Goal: Task Accomplishment & Management: Use online tool/utility

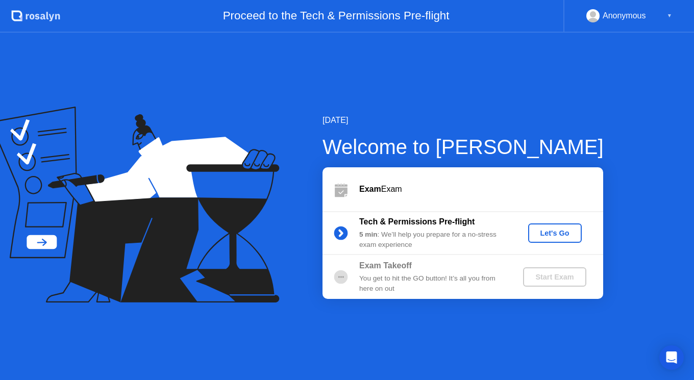
click at [560, 232] on div "Let's Go" at bounding box center [554, 233] width 45 height 8
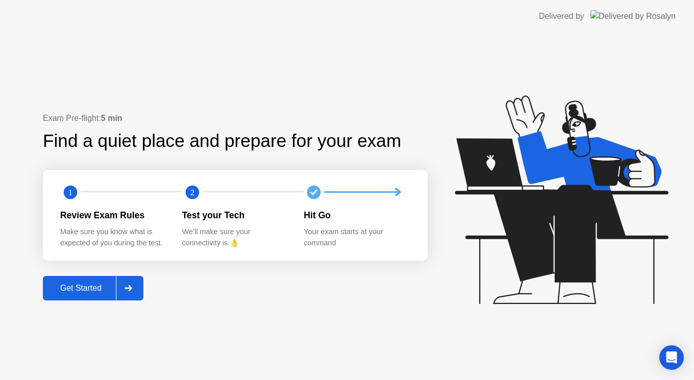
click at [90, 285] on div "Get Started" at bounding box center [81, 288] width 70 height 9
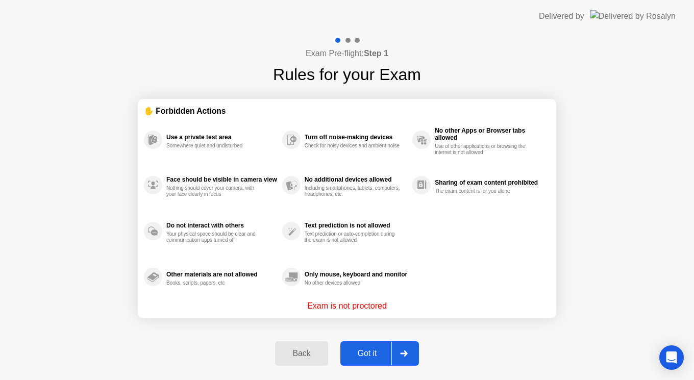
click at [362, 342] on button "Got it" at bounding box center [379, 353] width 79 height 24
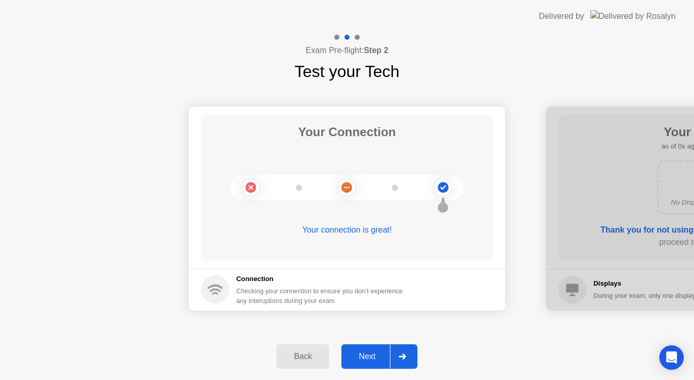
click at [379, 353] on div "Next" at bounding box center [366, 356] width 45 height 9
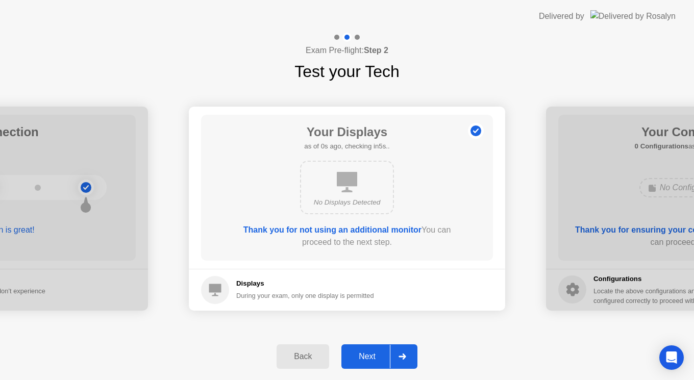
click at [379, 353] on div "Next" at bounding box center [366, 356] width 45 height 9
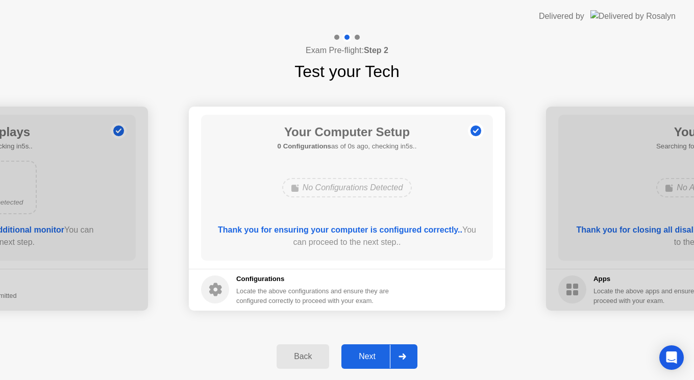
click at [379, 353] on div "Next" at bounding box center [366, 356] width 45 height 9
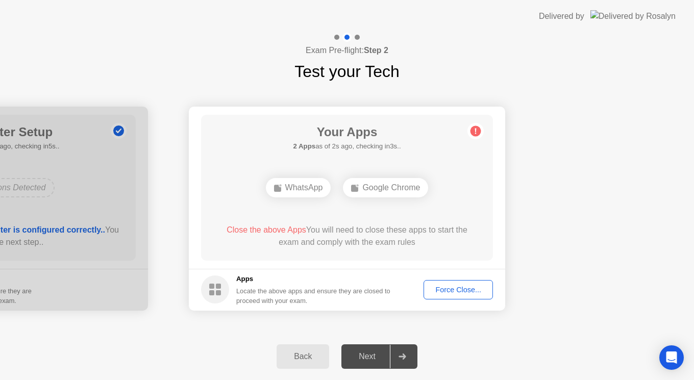
click at [451, 294] on div "Force Close..." at bounding box center [458, 290] width 62 height 8
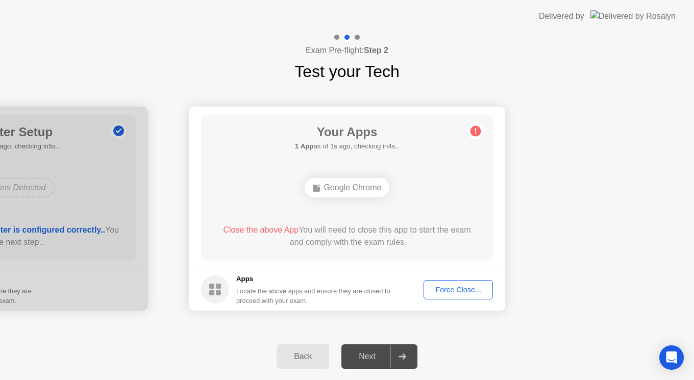
click at [375, 352] on div "Next" at bounding box center [366, 356] width 45 height 9
click at [445, 282] on button "Force Close..." at bounding box center [457, 289] width 69 height 19
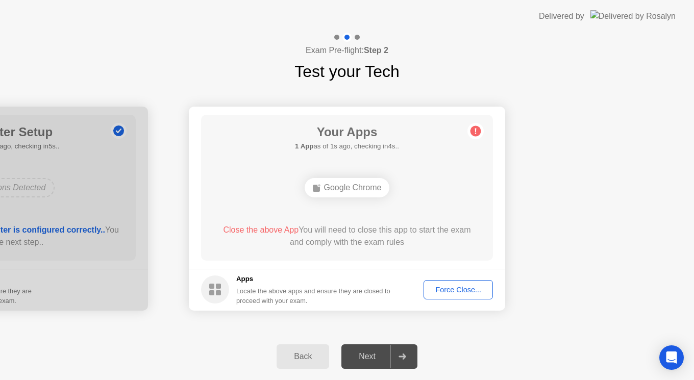
click at [439, 290] on div "Force Close..." at bounding box center [458, 290] width 62 height 8
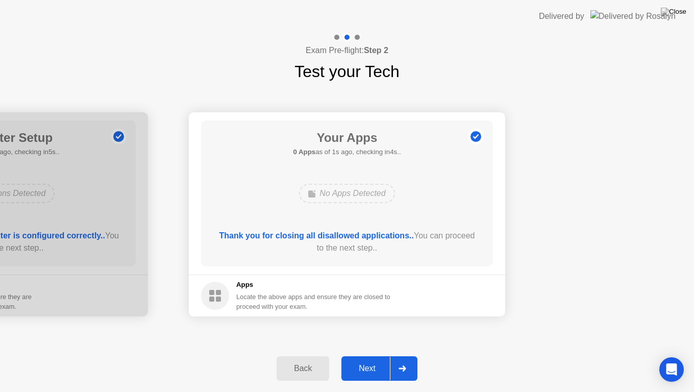
click at [368, 362] on button "Next" at bounding box center [379, 368] width 76 height 24
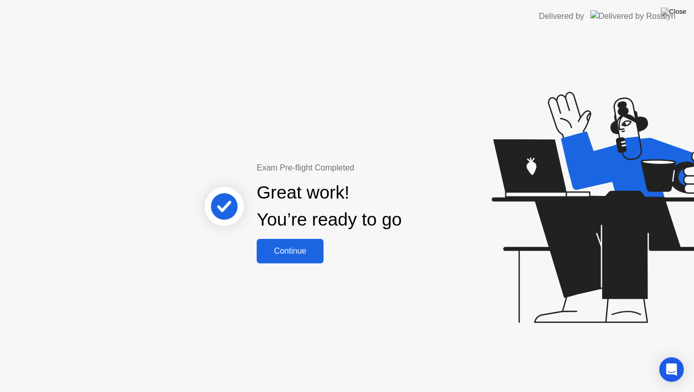
click at [304, 258] on button "Continue" at bounding box center [290, 251] width 67 height 24
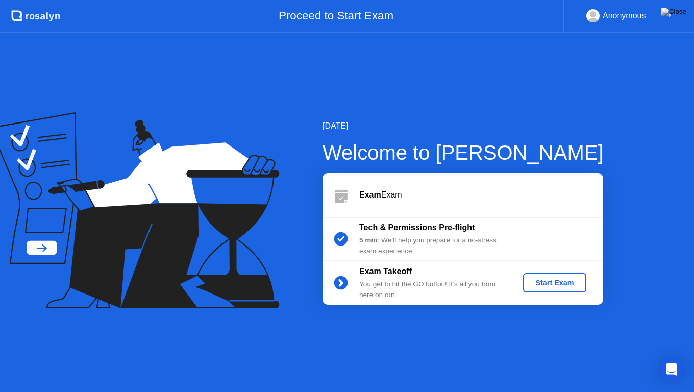
click at [542, 284] on div "Start Exam" at bounding box center [554, 282] width 55 height 8
